Goal: Transaction & Acquisition: Purchase product/service

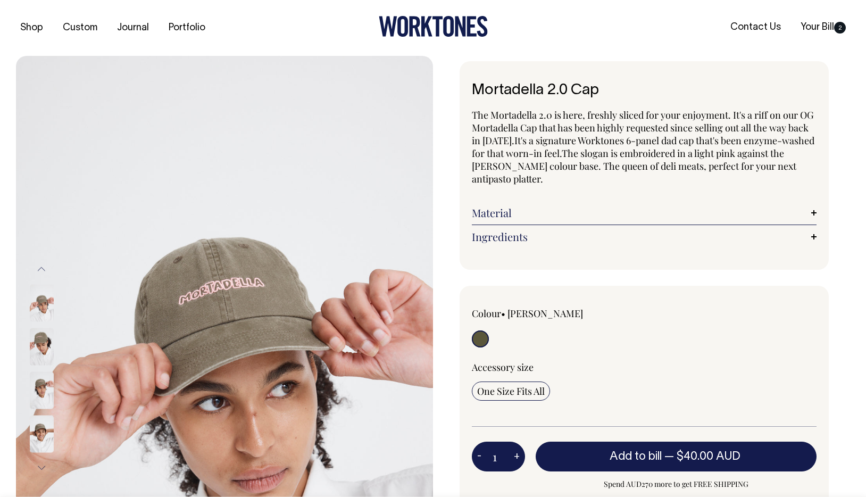
click at [816, 26] on link "Your Bill 2" at bounding box center [823, 28] width 54 height 18
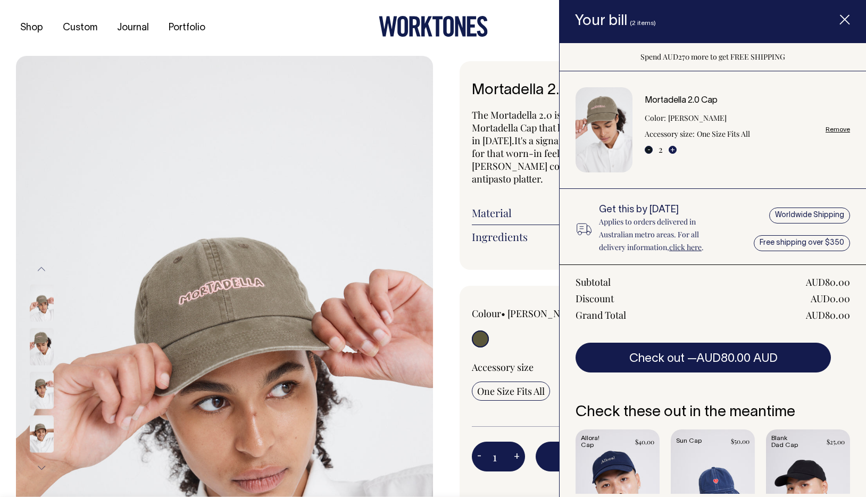
click at [649, 149] on button "-" at bounding box center [648, 150] width 8 height 8
type input "1"
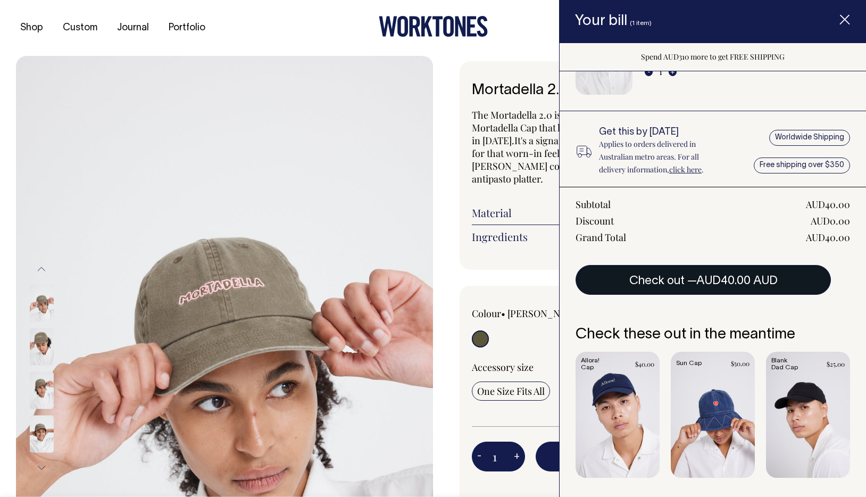
click at [687, 277] on button "Check out — AUD40.00 AUD" at bounding box center [702, 280] width 255 height 30
